Goal: Information Seeking & Learning: Understand process/instructions

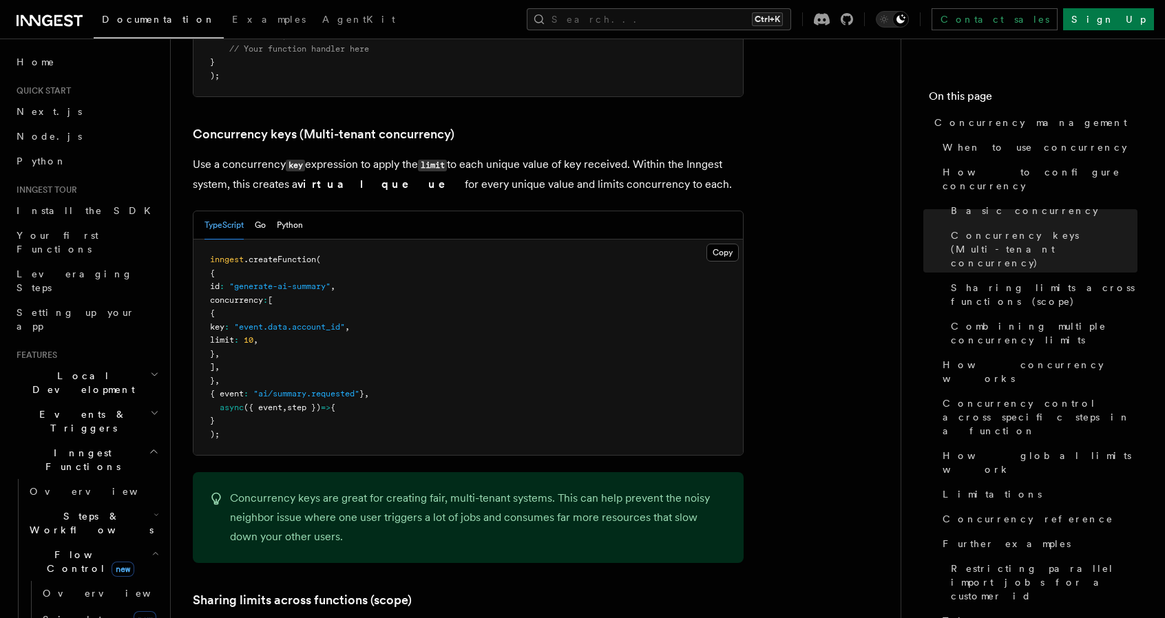
click at [527, 155] on p "Use a concurrency key expression to apply the limit to each unique value of key…" at bounding box center [468, 174] width 551 height 39
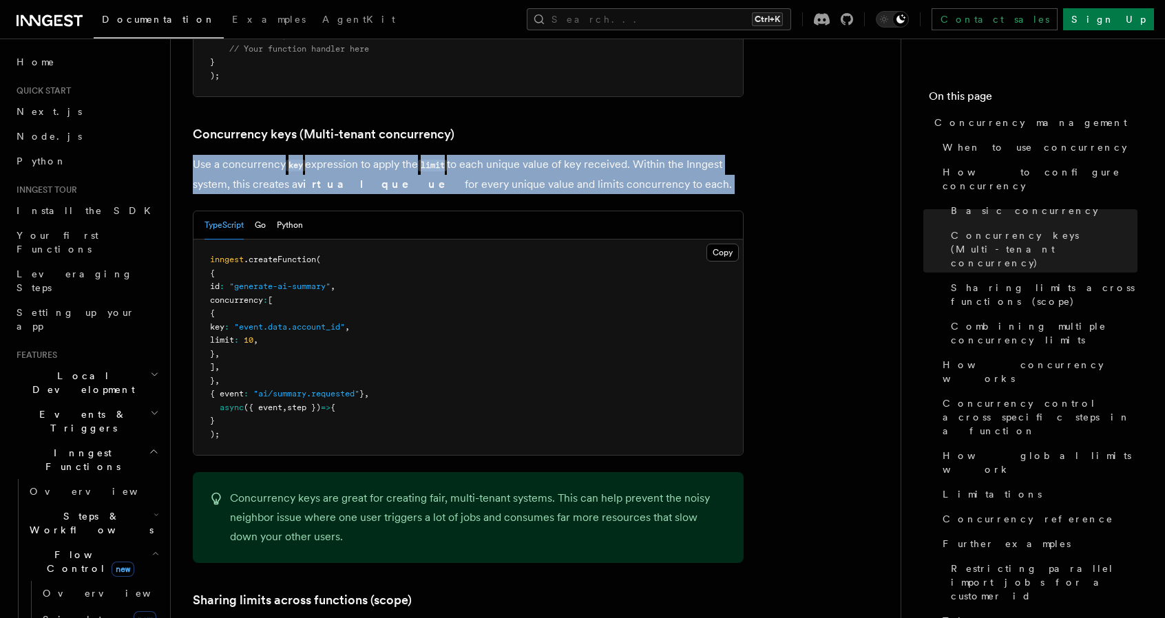
click at [527, 155] on p "Use a concurrency key expression to apply the limit to each unique value of key…" at bounding box center [468, 174] width 551 height 39
click at [289, 160] on code "key" at bounding box center [295, 166] width 19 height 12
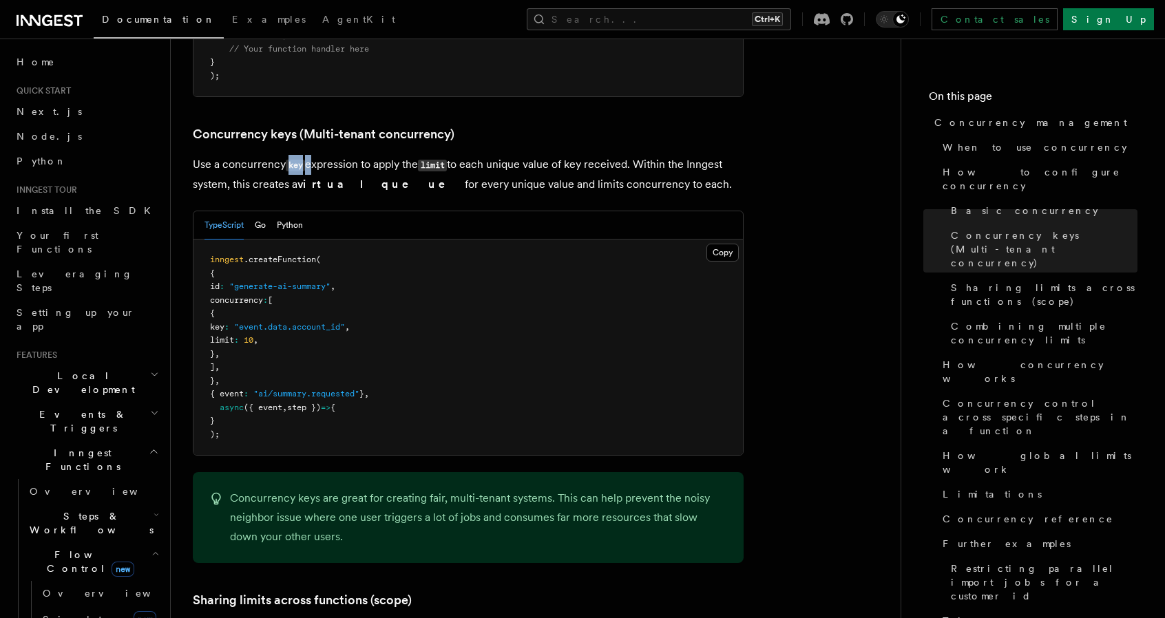
click at [289, 160] on code "key" at bounding box center [295, 166] width 19 height 12
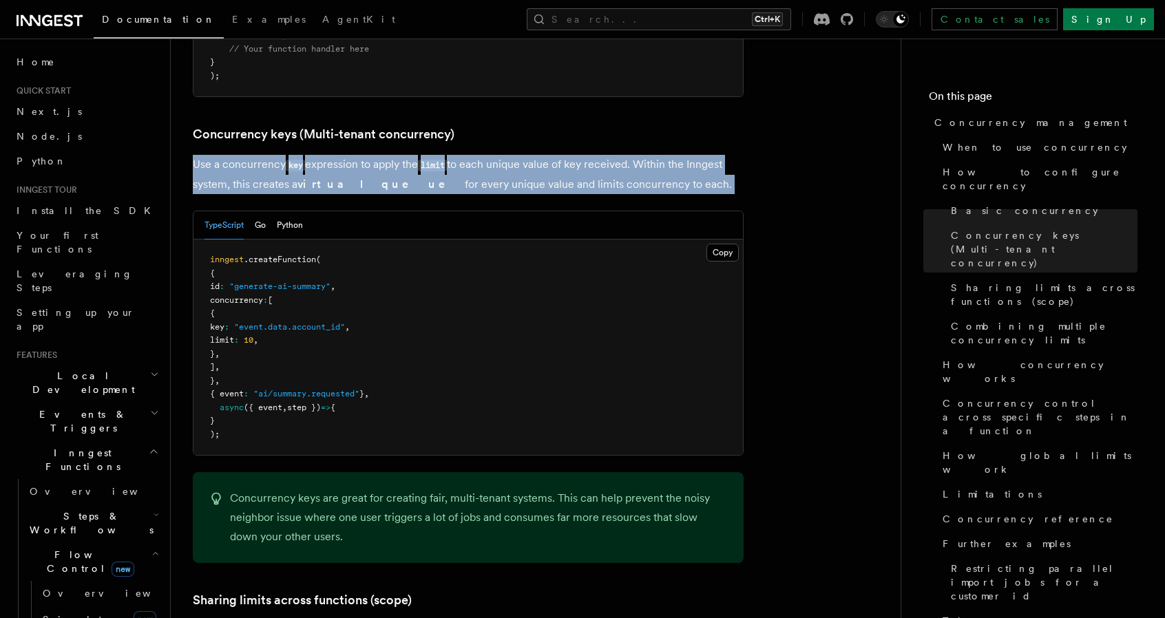
click at [289, 160] on code "key" at bounding box center [295, 166] width 19 height 12
click at [317, 155] on p "Use a concurrency key expression to apply the limit to each unique value of key…" at bounding box center [468, 174] width 551 height 39
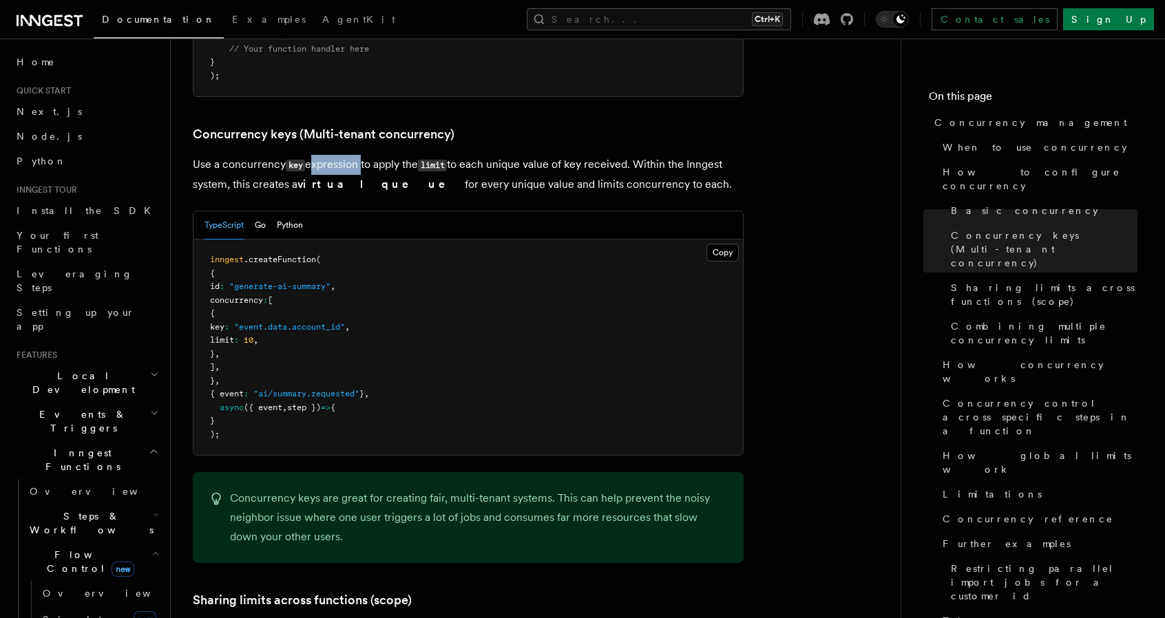
click at [317, 155] on p "Use a concurrency key expression to apply the limit to each unique value of key…" at bounding box center [468, 174] width 551 height 39
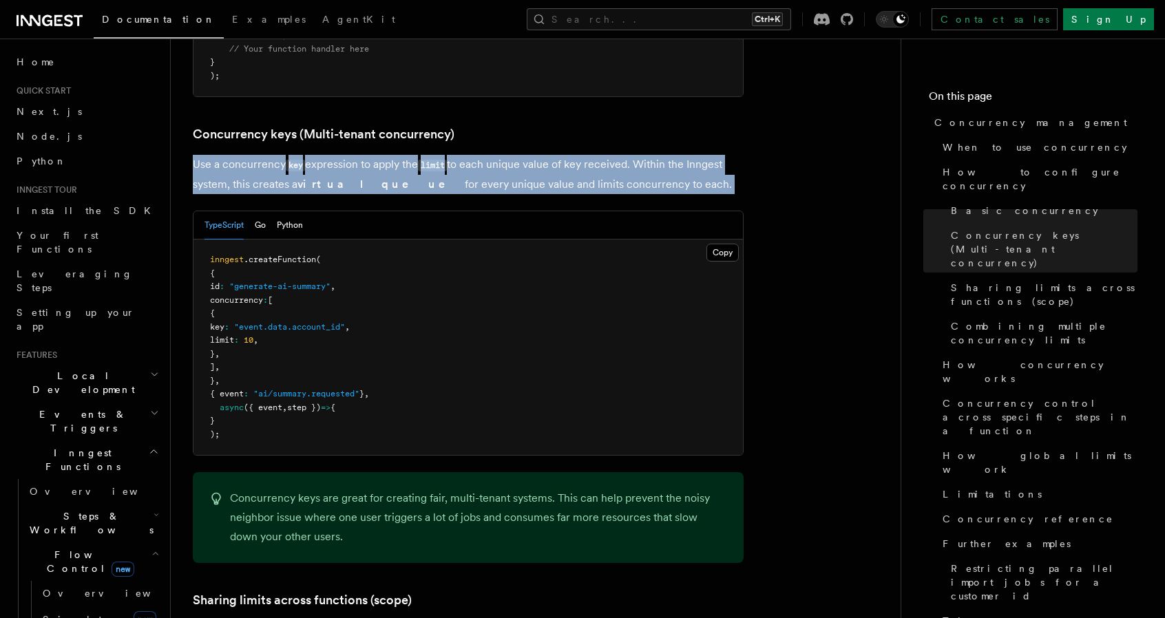
click at [317, 155] on p "Use a concurrency key expression to apply the limit to each unique value of key…" at bounding box center [468, 174] width 551 height 39
click at [379, 155] on p "Use a concurrency key expression to apply the limit to each unique value of key…" at bounding box center [468, 174] width 551 height 39
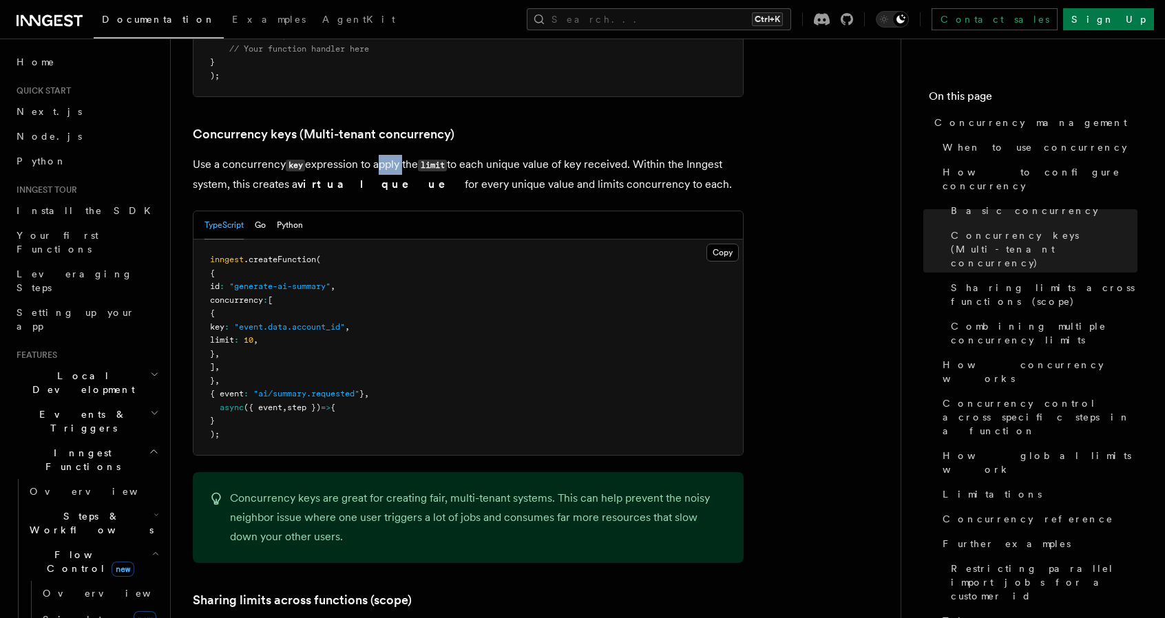
click at [380, 155] on p "Use a concurrency key expression to apply the limit to each unique value of key…" at bounding box center [468, 174] width 551 height 39
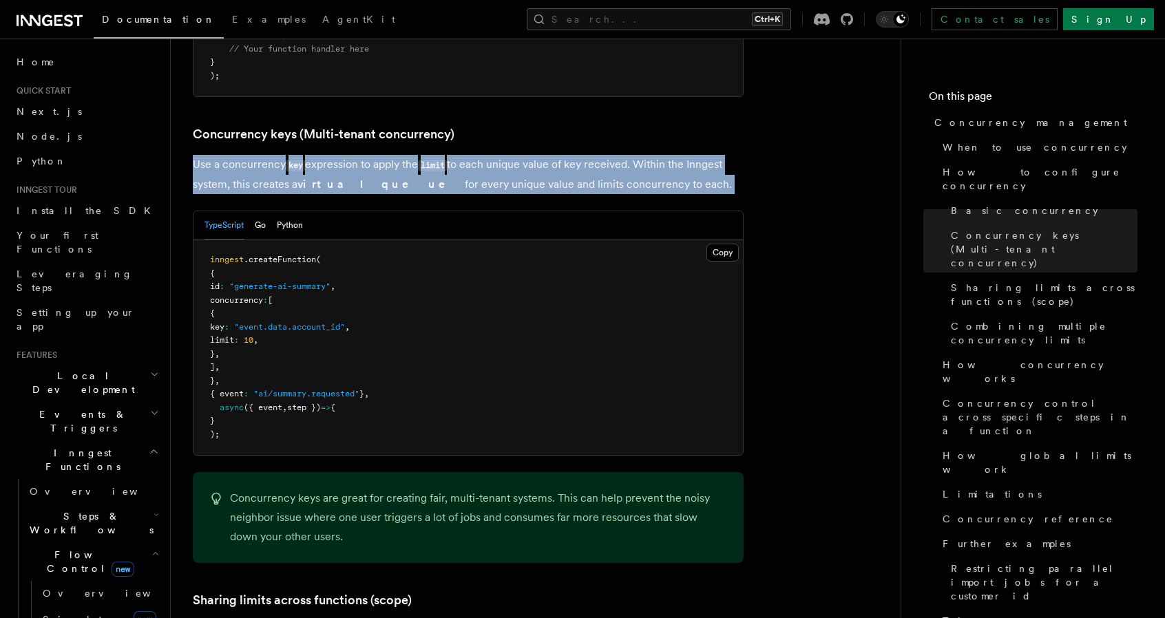
click at [380, 155] on p "Use a concurrency key expression to apply the limit to each unique value of key…" at bounding box center [468, 174] width 551 height 39
click at [370, 155] on p "Use a concurrency key expression to apply the limit to each unique value of key…" at bounding box center [468, 174] width 551 height 39
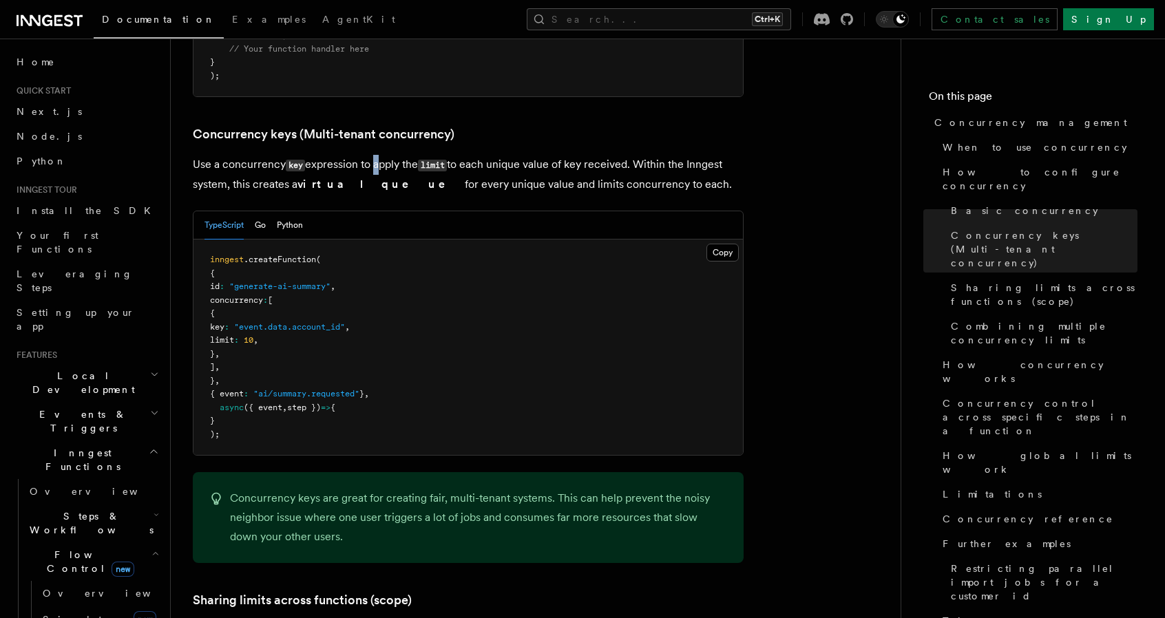
click at [370, 155] on p "Use a concurrency key expression to apply the limit to each unique value of key…" at bounding box center [468, 174] width 551 height 39
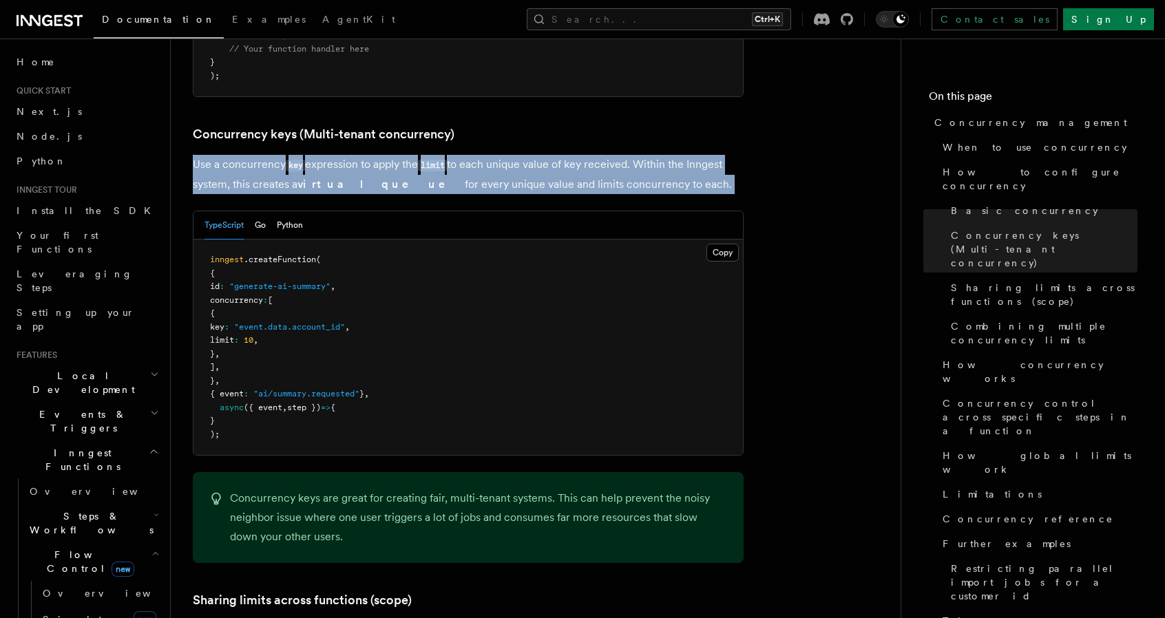
click at [370, 155] on p "Use a concurrency key expression to apply the limit to each unique value of key…" at bounding box center [468, 174] width 551 height 39
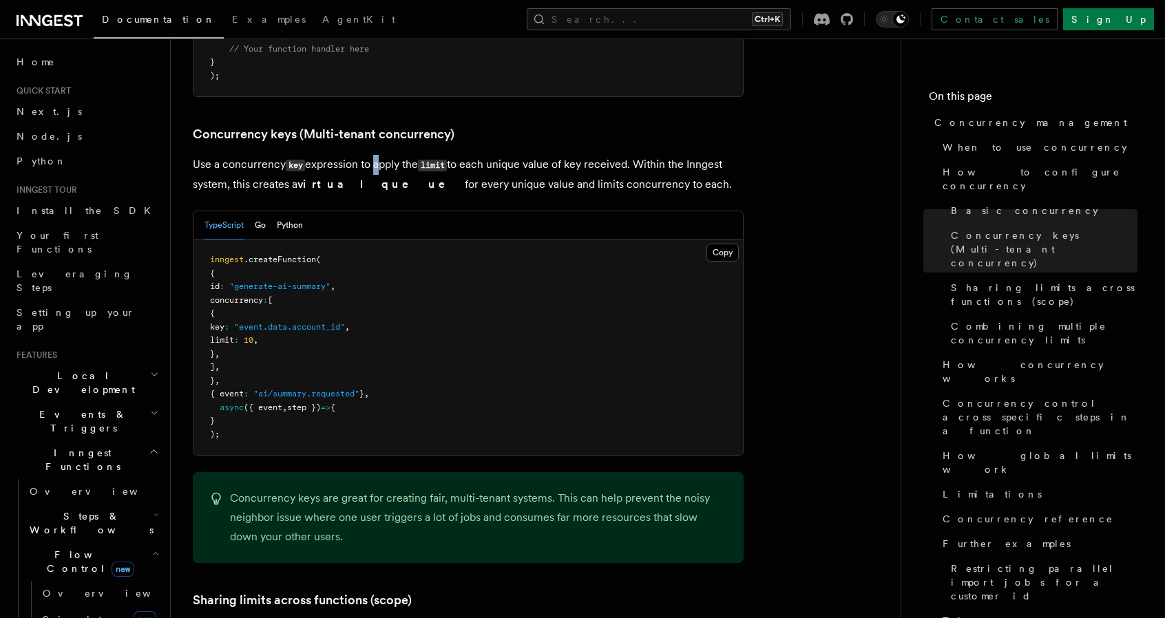
click at [370, 155] on p "Use a concurrency key expression to apply the limit to each unique value of key…" at bounding box center [468, 174] width 551 height 39
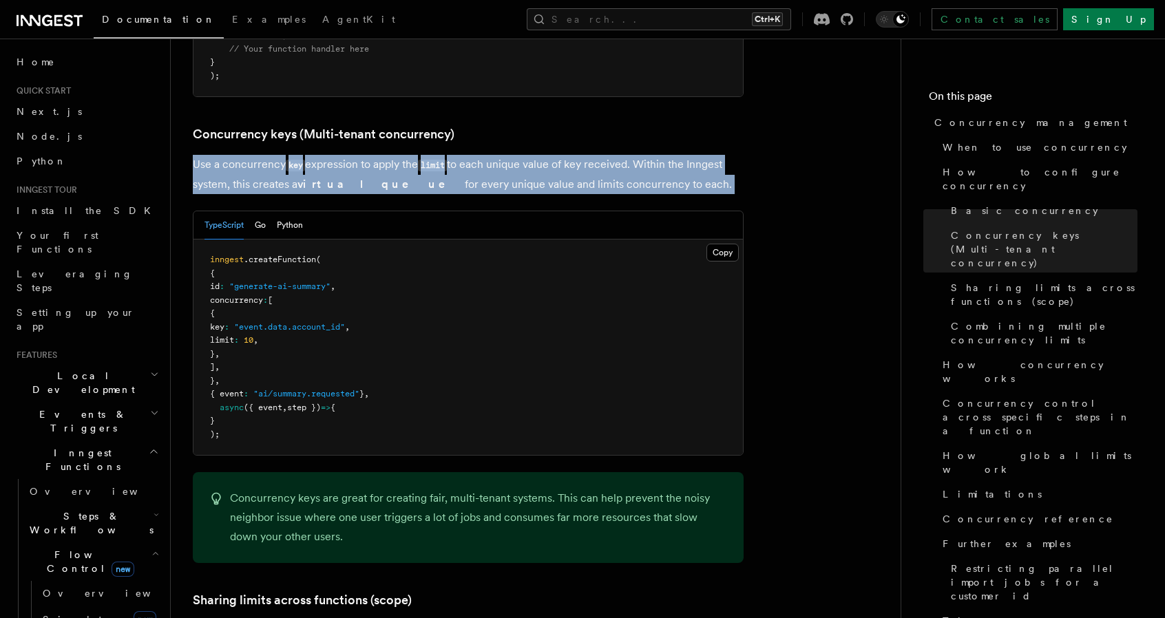
click at [370, 155] on p "Use a concurrency key expression to apply the limit to each unique value of key…" at bounding box center [468, 174] width 551 height 39
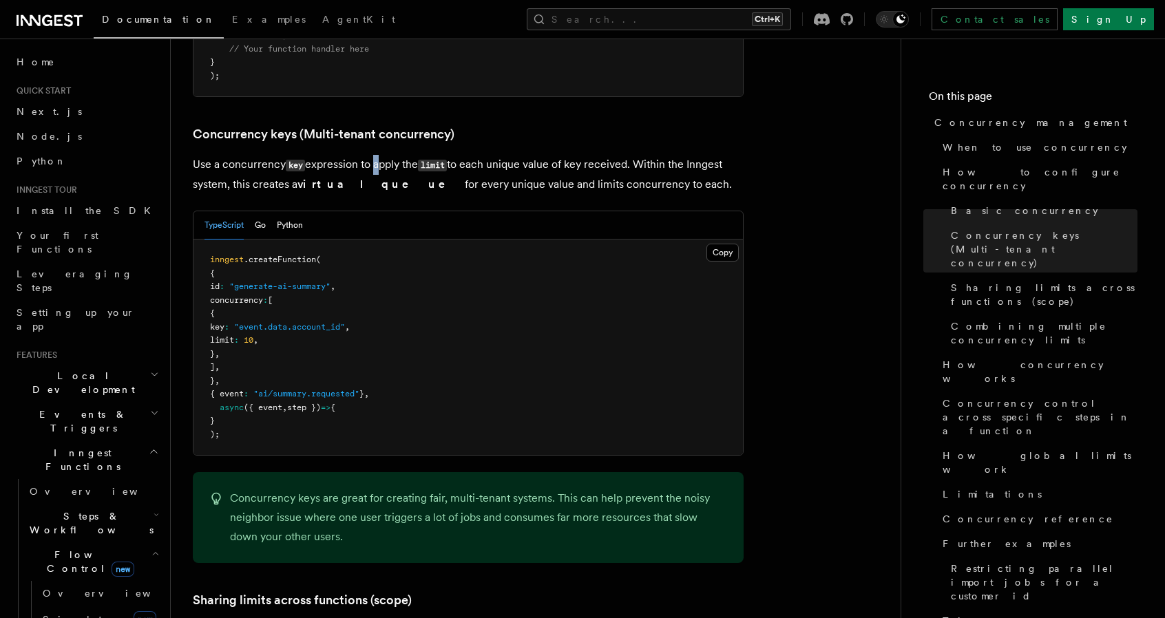
click at [370, 155] on p "Use a concurrency key expression to apply the limit to each unique value of key…" at bounding box center [468, 174] width 551 height 39
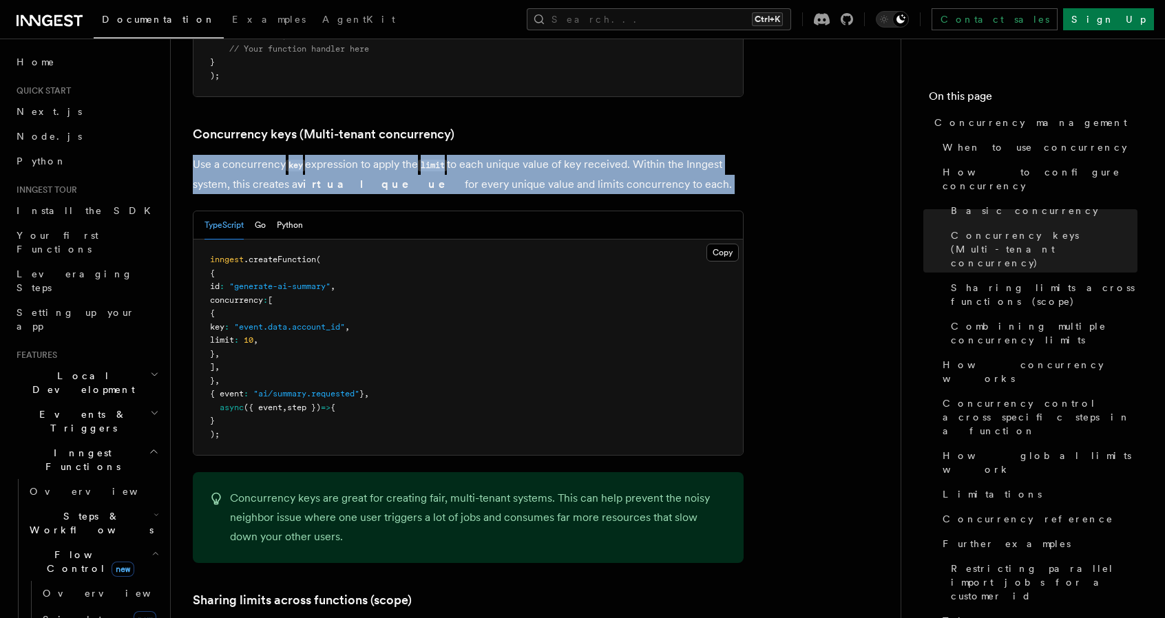
click at [370, 155] on p "Use a concurrency key expression to apply the limit to each unique value of key…" at bounding box center [468, 174] width 551 height 39
